Goal: Information Seeking & Learning: Learn about a topic

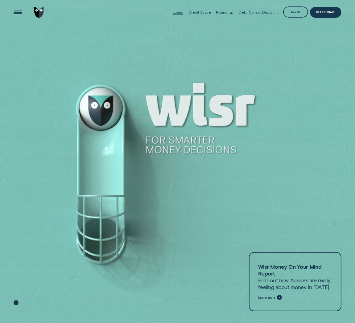
click at [181, 14] on div "Loans" at bounding box center [178, 12] width 10 height 4
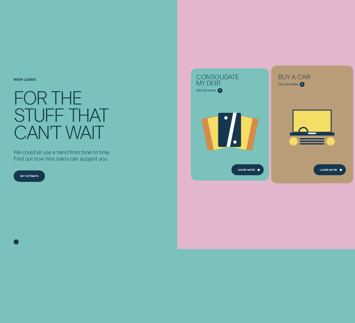
scroll to position [91, 0]
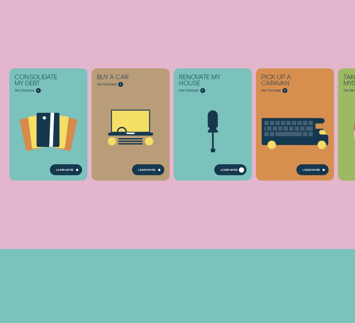
click at [232, 168] on div "Learn more" at bounding box center [230, 169] width 32 height 11
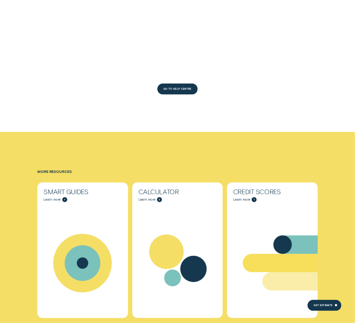
scroll to position [2393, 0]
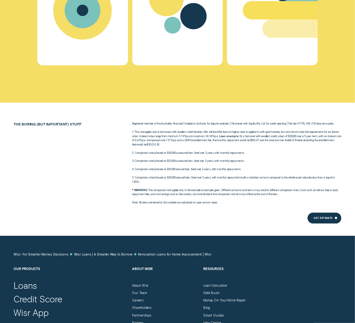
drag, startPoint x: 203, startPoint y: 126, endPoint x: 196, endPoint y: 117, distance: 11.0
click at [196, 130] on p "1: This rate applies only to borrowers with excellent credit histories. Wisr wi…" at bounding box center [236, 138] width 209 height 17
copy p "6.74% p.a. to maximum 24.54% p.a. Loan example: for a borrower with excellent c…"
